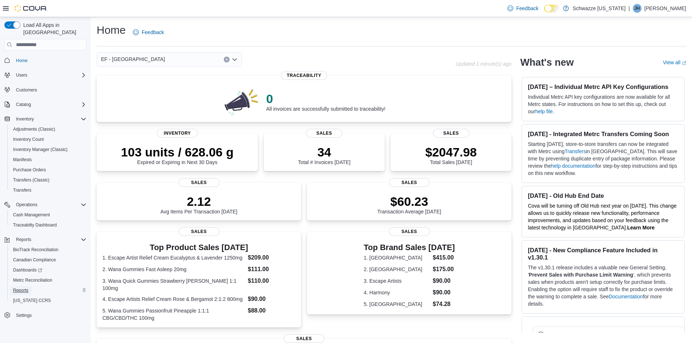
click at [24, 288] on span "Reports" at bounding box center [20, 291] width 15 height 6
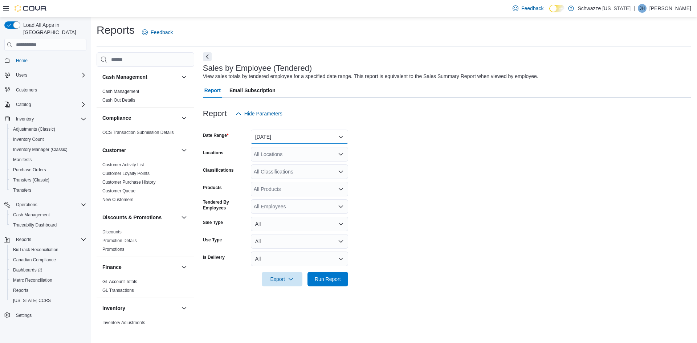
click at [297, 139] on button "Yesterday" at bounding box center [299, 137] width 97 height 15
click at [271, 164] on span "Today" at bounding box center [304, 166] width 83 height 9
click at [276, 155] on div "All Locations" at bounding box center [299, 154] width 97 height 15
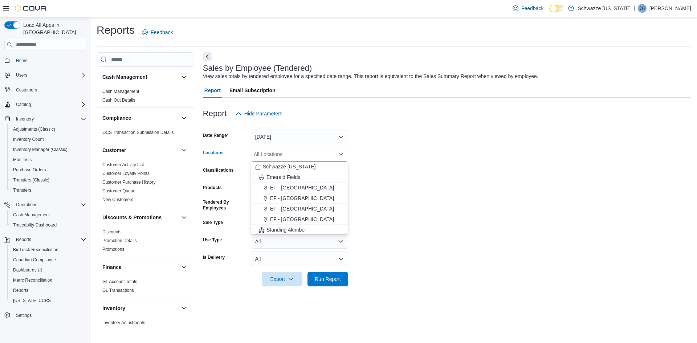
click at [289, 189] on span "EF - Glendale" at bounding box center [302, 187] width 64 height 7
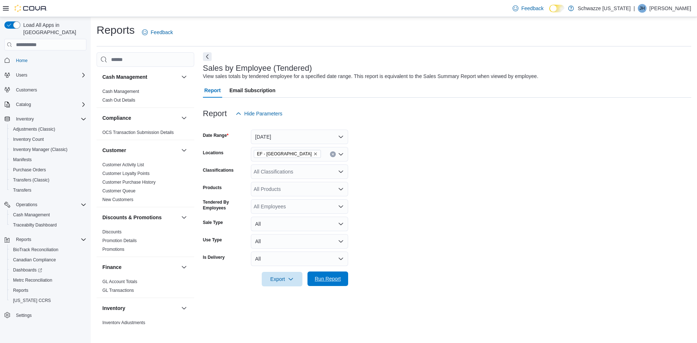
click at [330, 280] on span "Run Report" at bounding box center [328, 278] width 26 height 7
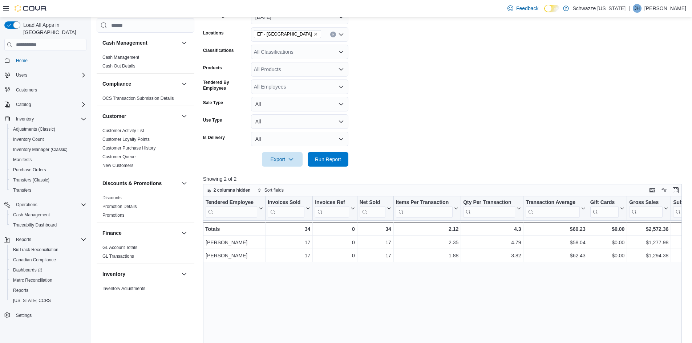
scroll to position [109, 0]
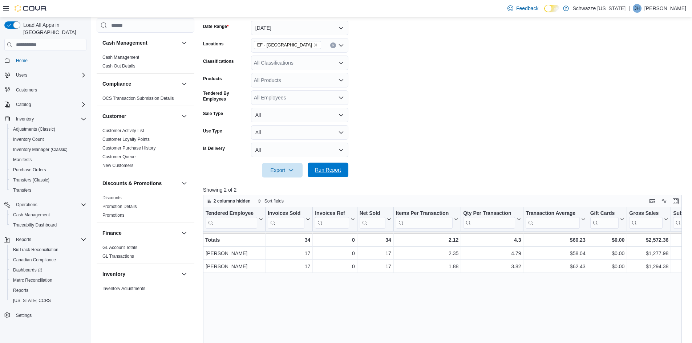
click at [325, 175] on span "Run Report" at bounding box center [328, 170] width 32 height 15
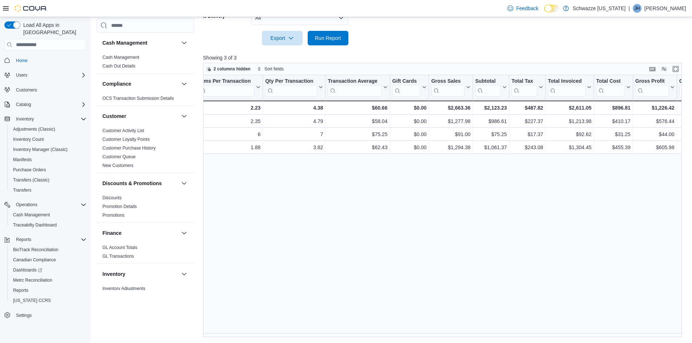
scroll to position [0, 225]
